Goal: Communication & Community: Connect with others

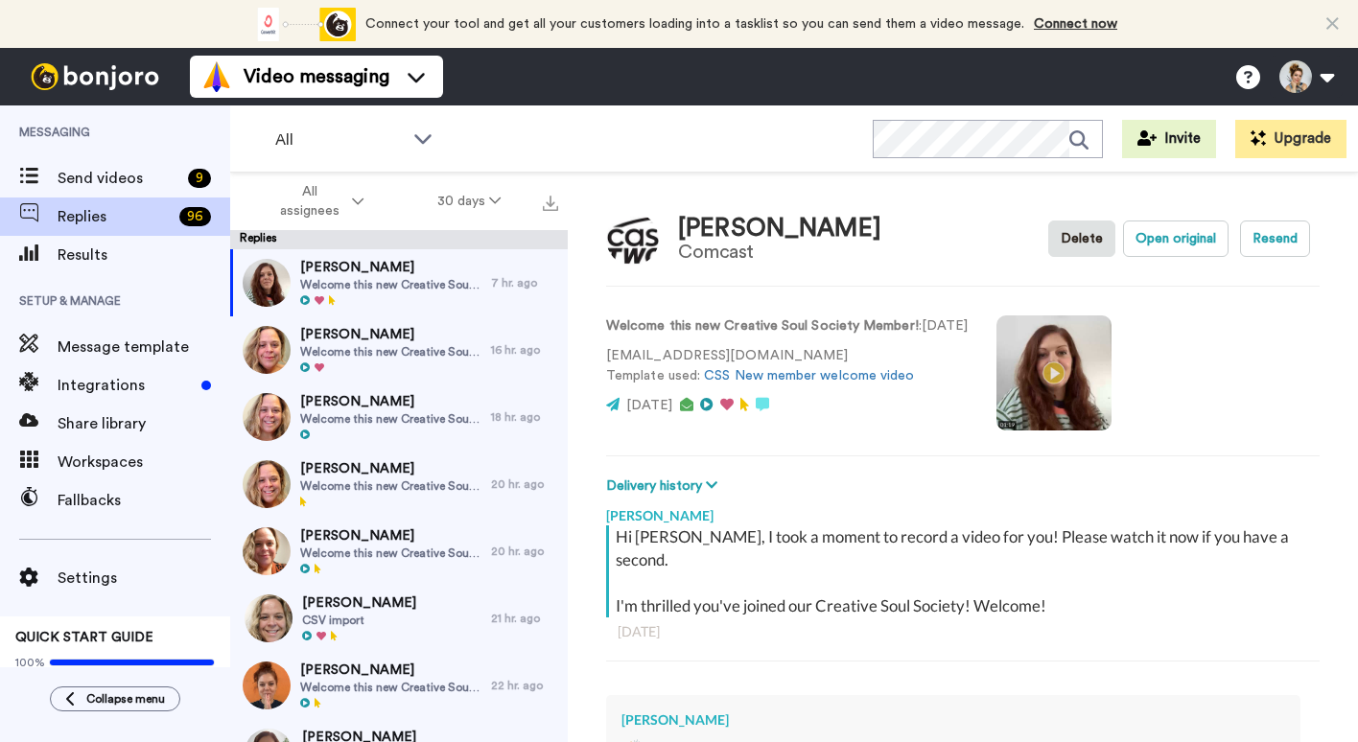
type textarea "x"
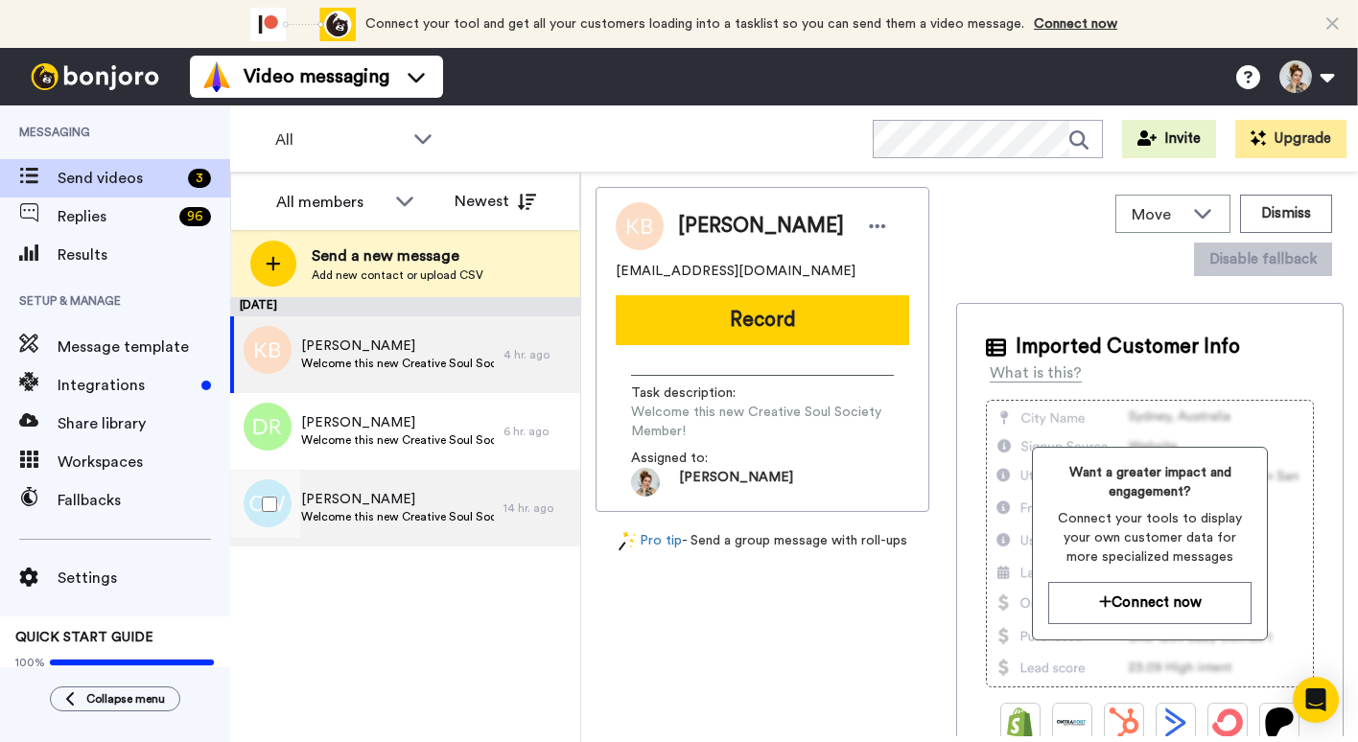
drag, startPoint x: 436, startPoint y: 500, endPoint x: 303, endPoint y: 494, distance: 133.4
click at [302, 494] on span "[PERSON_NAME]" at bounding box center [397, 499] width 193 height 19
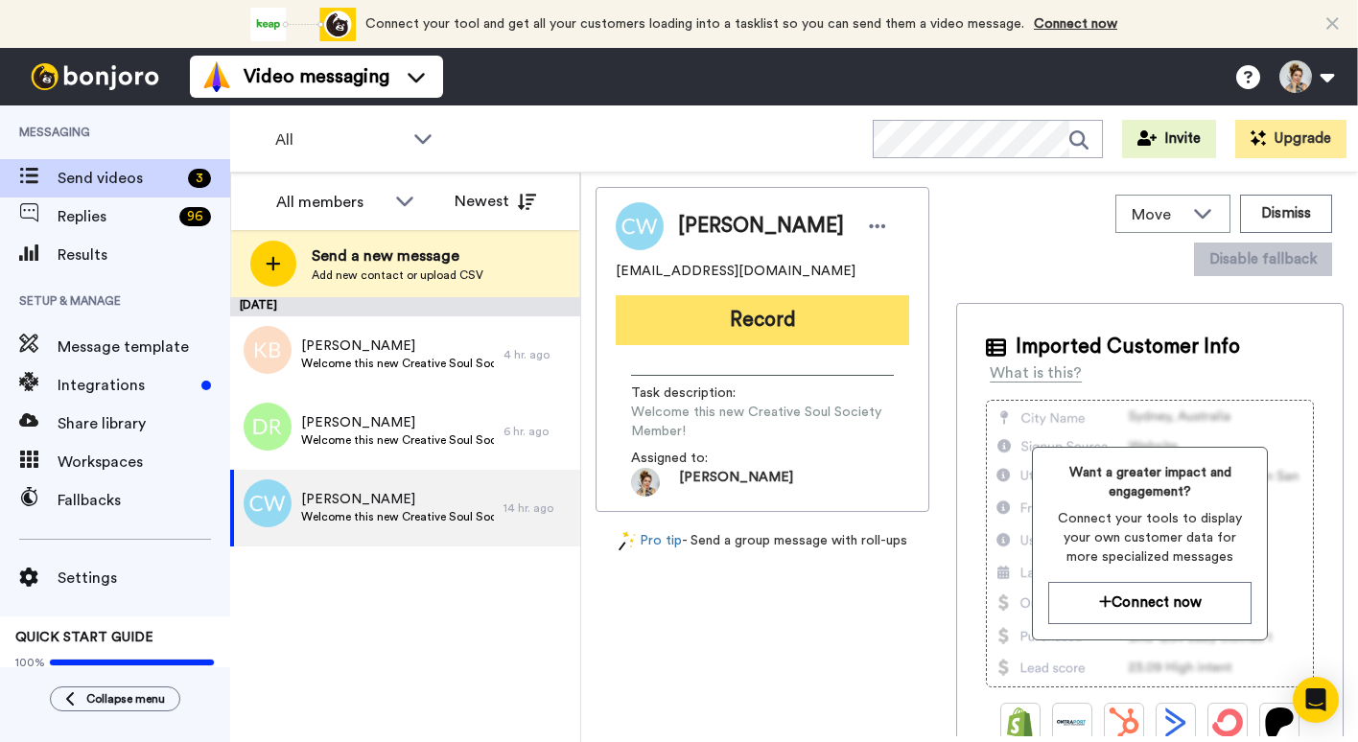
click at [746, 324] on button "Record" at bounding box center [762, 320] width 293 height 50
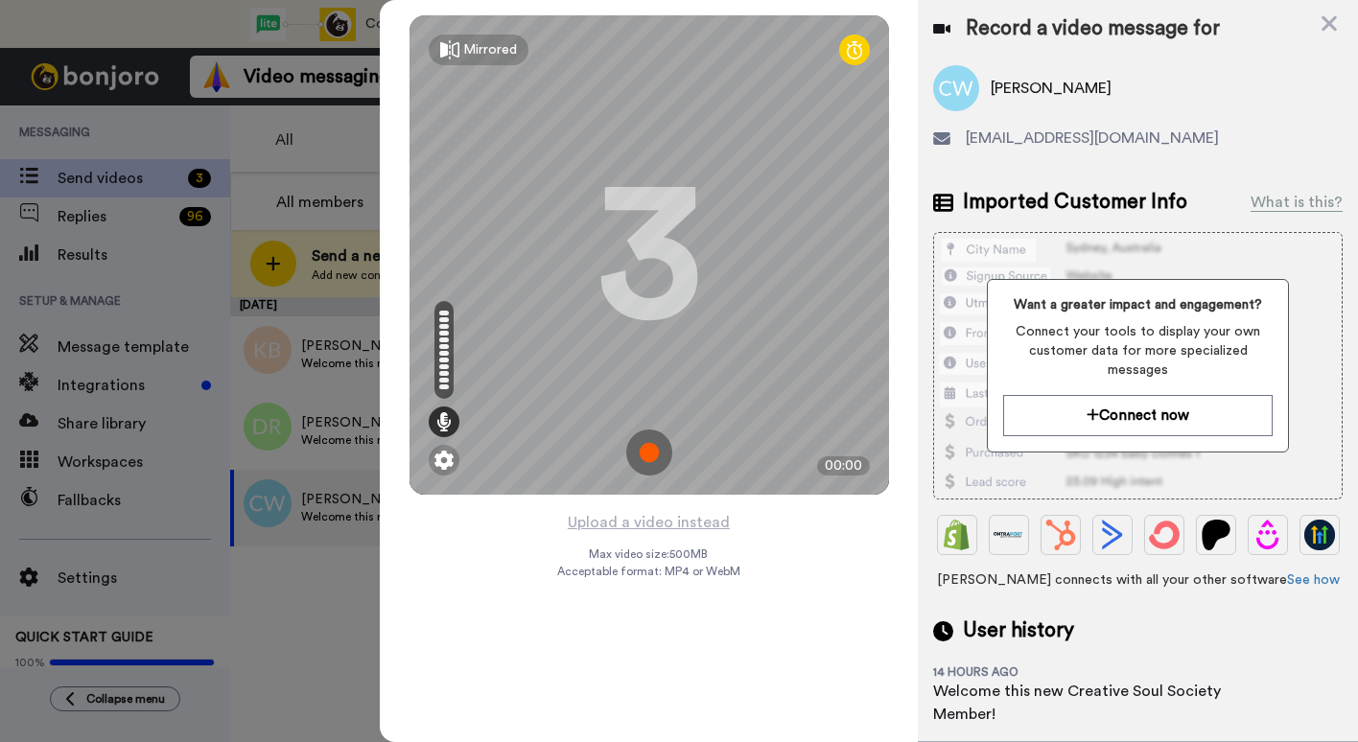
click at [656, 455] on img at bounding box center [649, 453] width 46 height 46
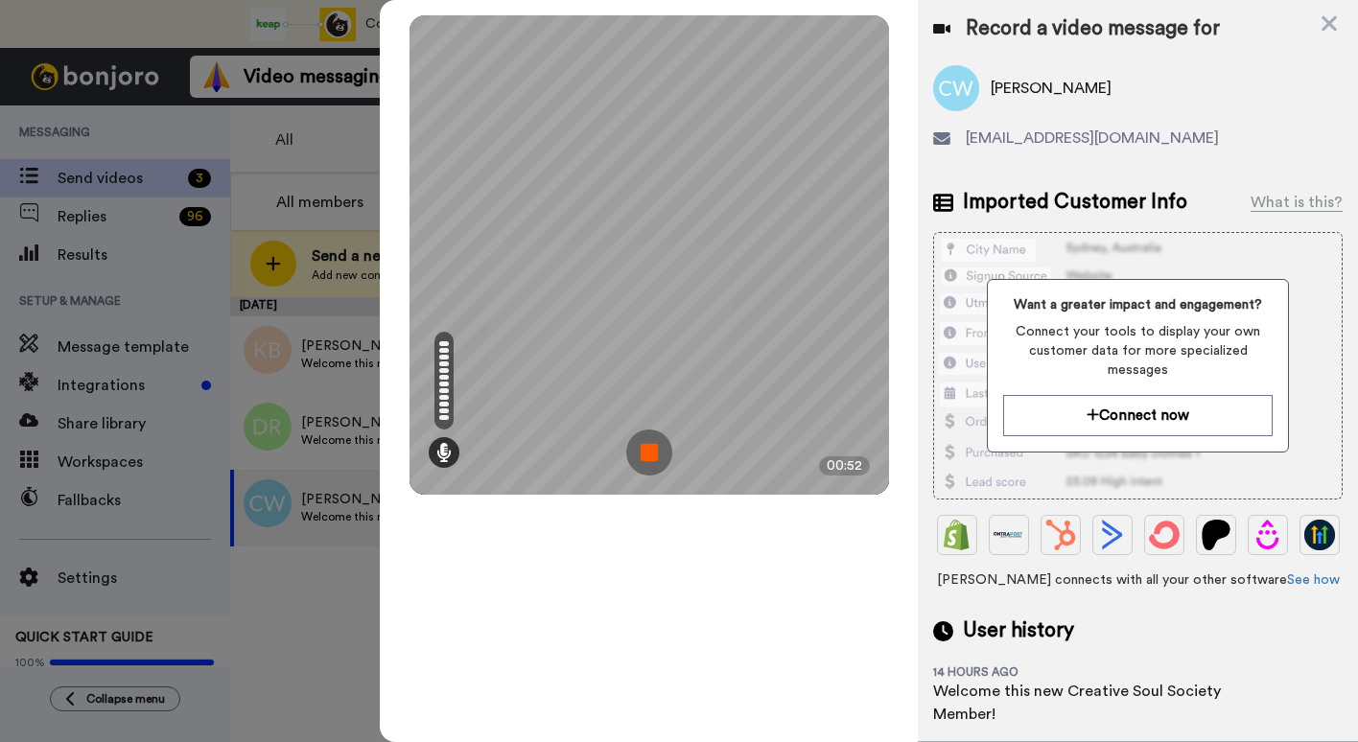
click at [650, 455] on img at bounding box center [649, 453] width 46 height 46
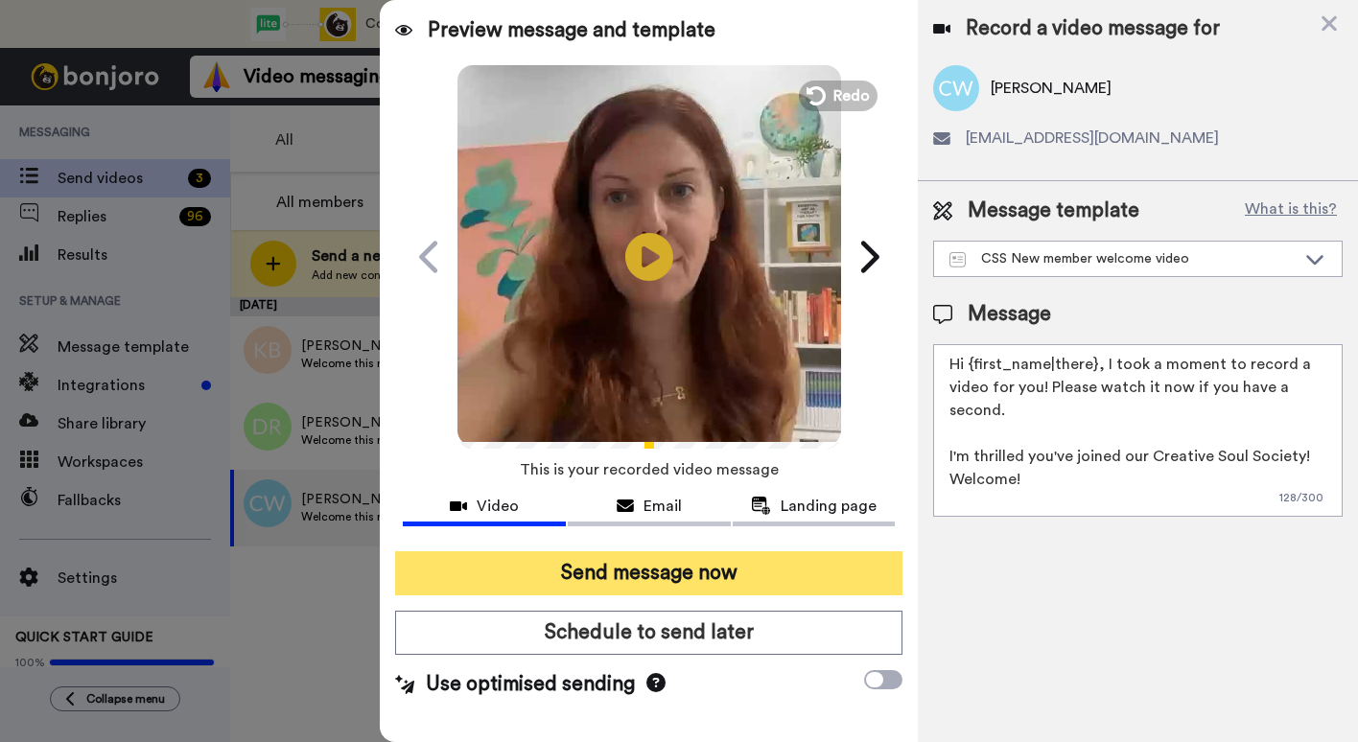
click at [709, 576] on button "Send message now" at bounding box center [648, 573] width 507 height 44
